Goal: Transaction & Acquisition: Obtain resource

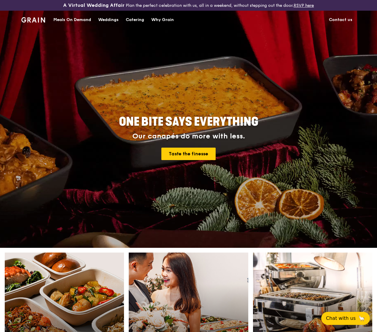
scroll to position [89, 0]
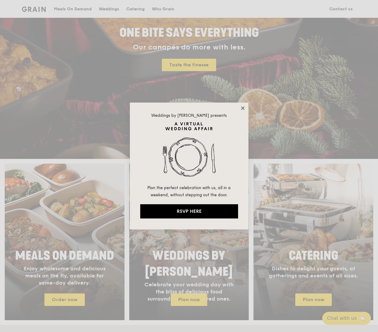
click at [240, 108] on icon at bounding box center [242, 107] width 5 height 5
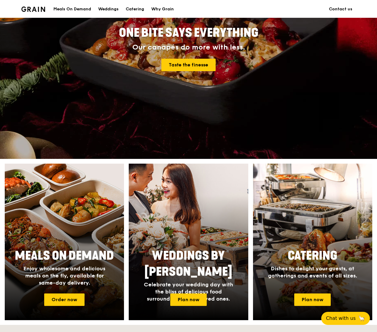
scroll to position [178, 0]
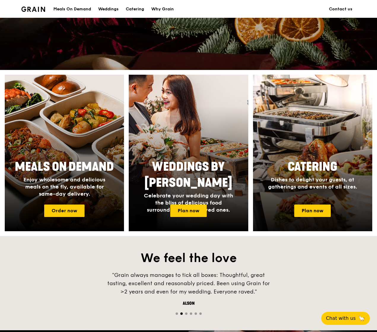
click at [310, 164] on h2 "Catering" at bounding box center [312, 167] width 111 height 16
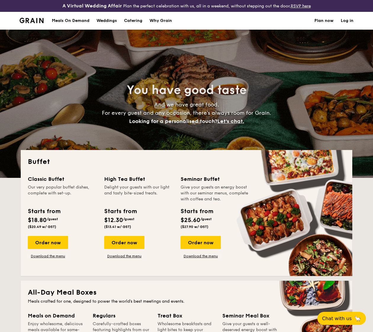
select select
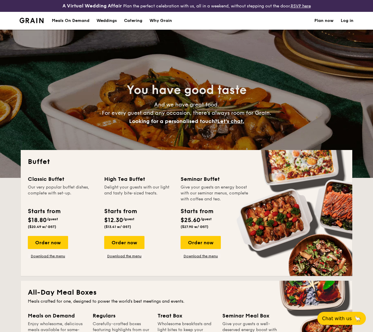
click at [130, 26] on h1 "Catering" at bounding box center [133, 21] width 18 height 18
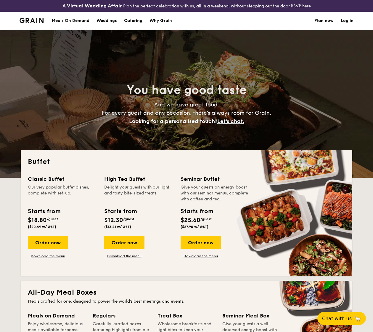
click at [137, 25] on h1 "Catering" at bounding box center [133, 21] width 18 height 18
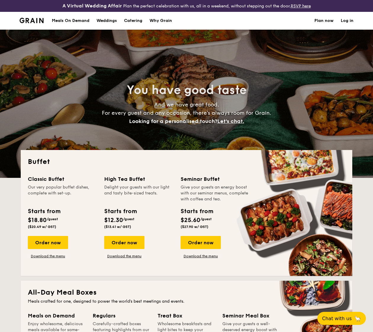
click at [140, 25] on h1 "Catering" at bounding box center [133, 21] width 18 height 18
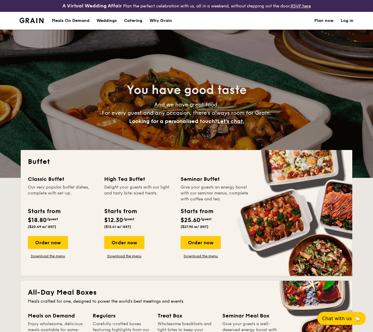
click at [33, 23] on img at bounding box center [32, 20] width 24 height 5
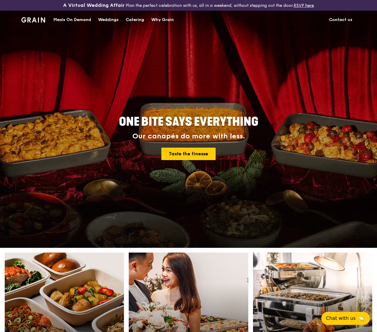
click at [127, 23] on div "Catering" at bounding box center [135, 20] width 18 height 18
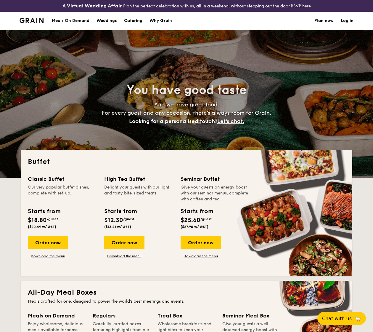
select select
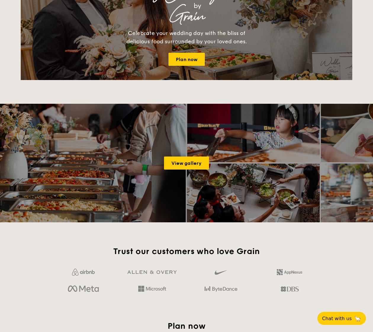
scroll to position [741, 0]
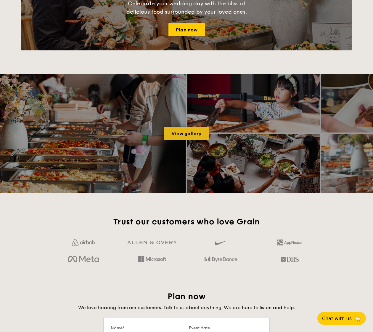
click at [182, 137] on link "View gallery" at bounding box center [186, 133] width 45 height 13
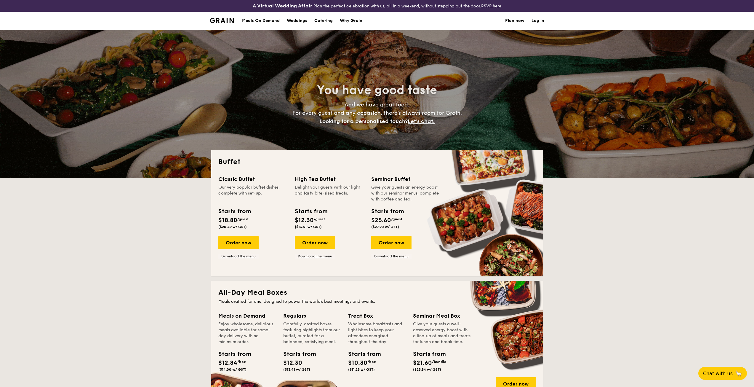
select select
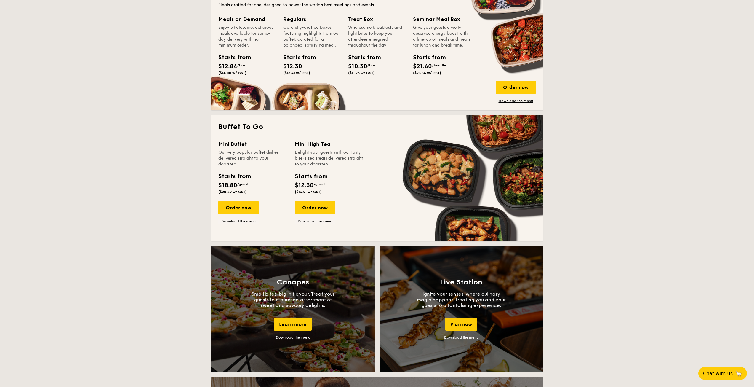
scroll to position [504, 0]
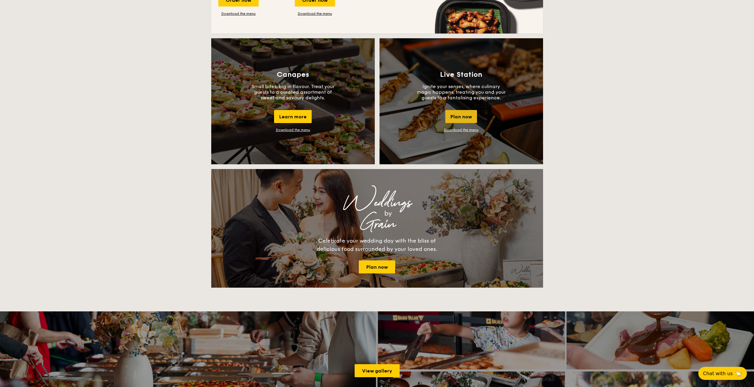
click at [451, 116] on div "Plan now" at bounding box center [461, 116] width 32 height 13
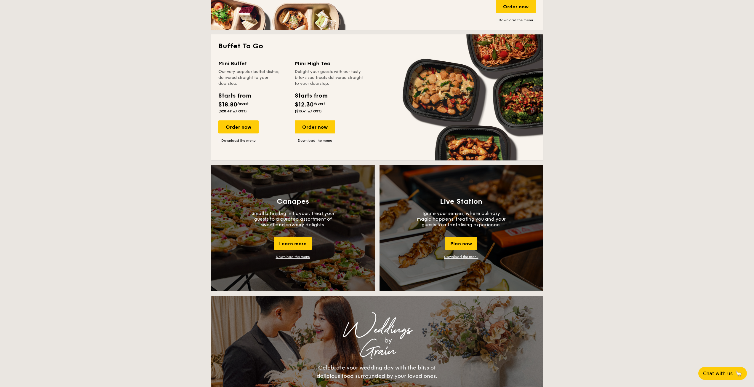
scroll to position [436, 0]
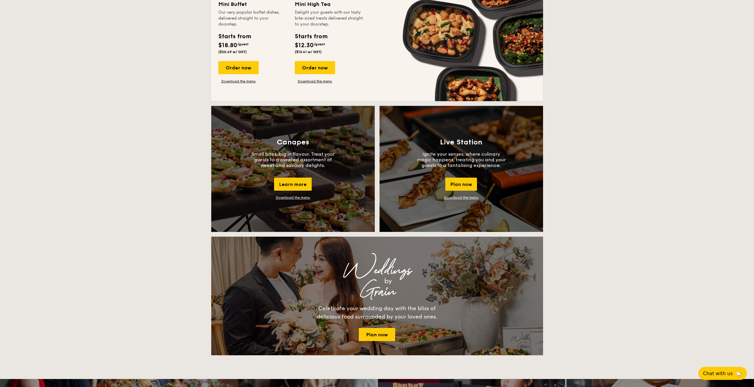
click at [460, 197] on link "Download the menu" at bounding box center [461, 197] width 34 height 4
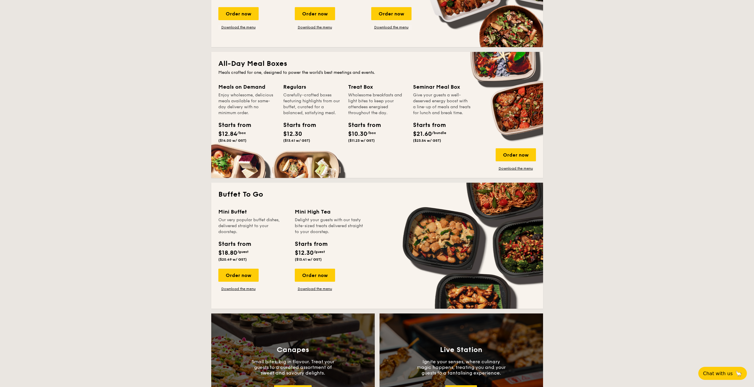
scroll to position [81, 0]
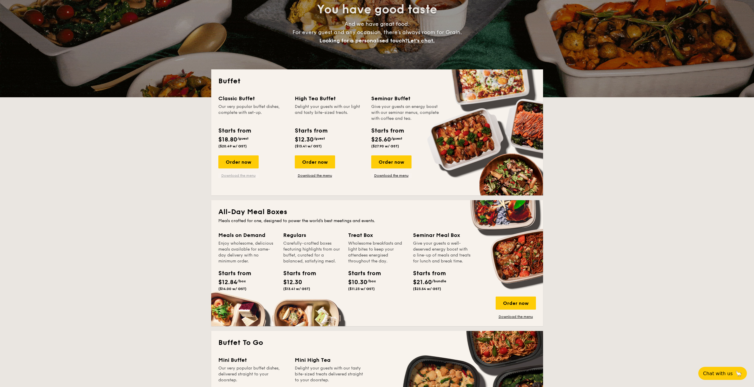
click at [246, 175] on link "Download the menu" at bounding box center [238, 175] width 40 height 5
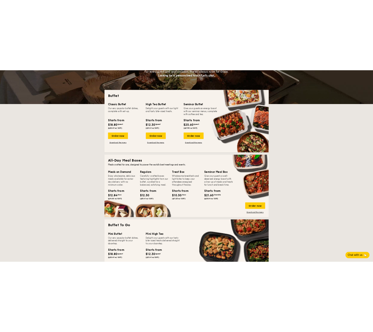
scroll to position [0, 0]
